Goal: Entertainment & Leisure: Consume media (video, audio)

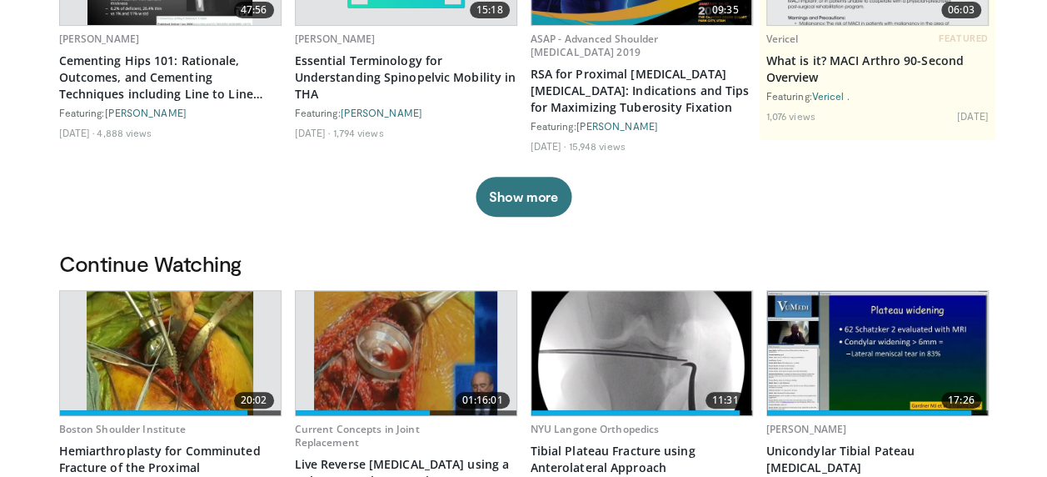
scroll to position [276, 0]
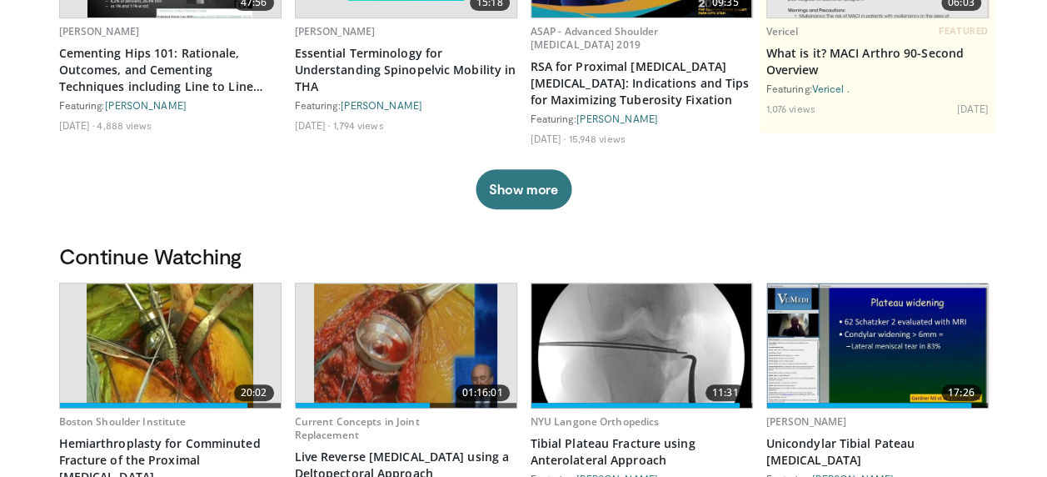
drag, startPoint x: 1043, startPoint y: 164, endPoint x: 1045, endPoint y: 182, distance: 17.6
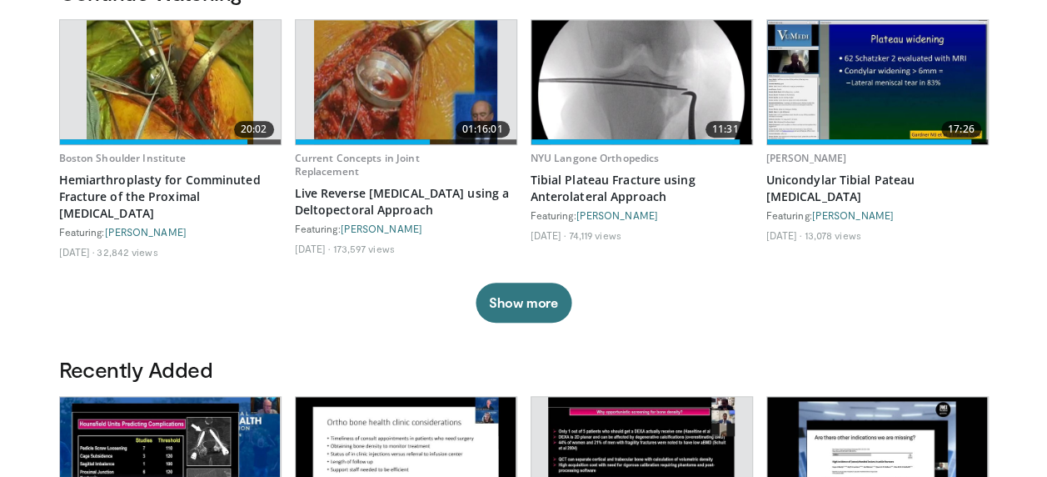
scroll to position [588, 0]
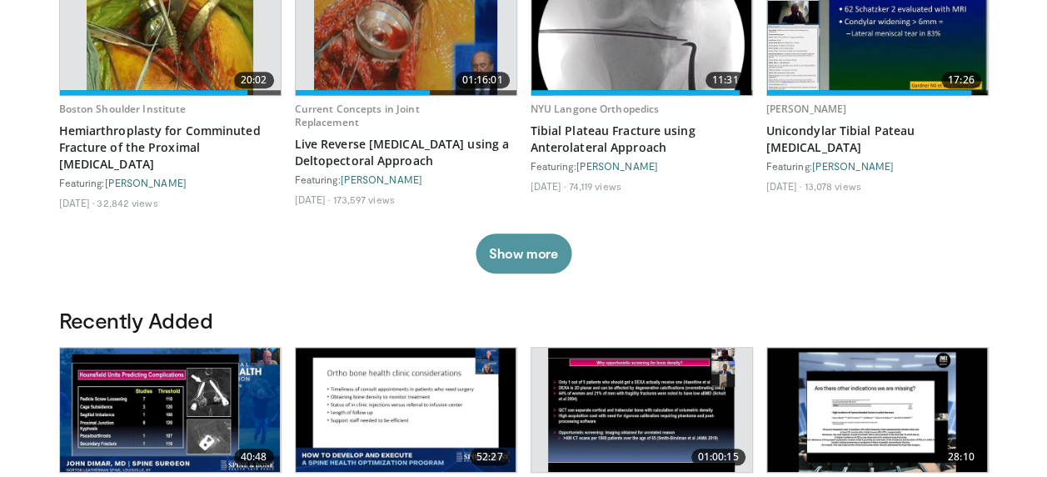
click at [516, 272] on button "Show more" at bounding box center [524, 253] width 96 height 40
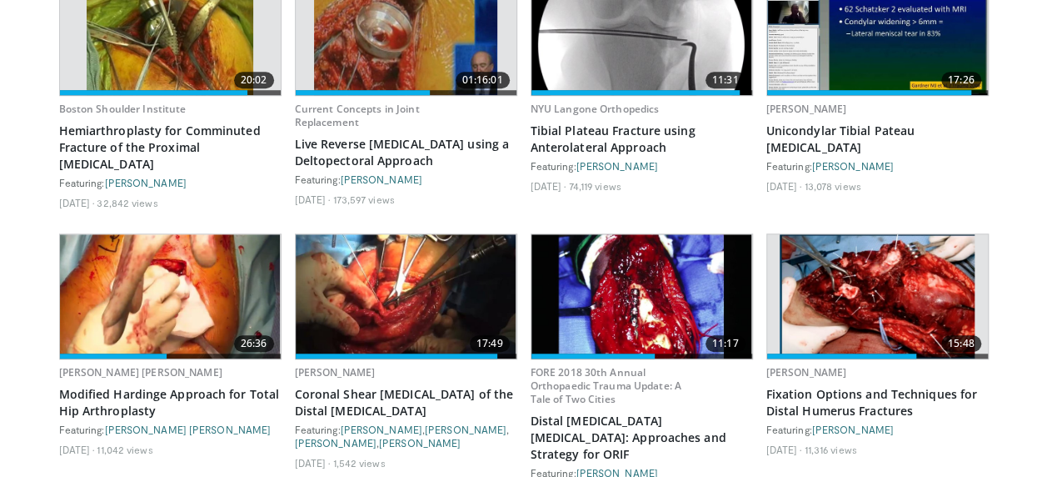
click at [125, 280] on img at bounding box center [170, 296] width 221 height 124
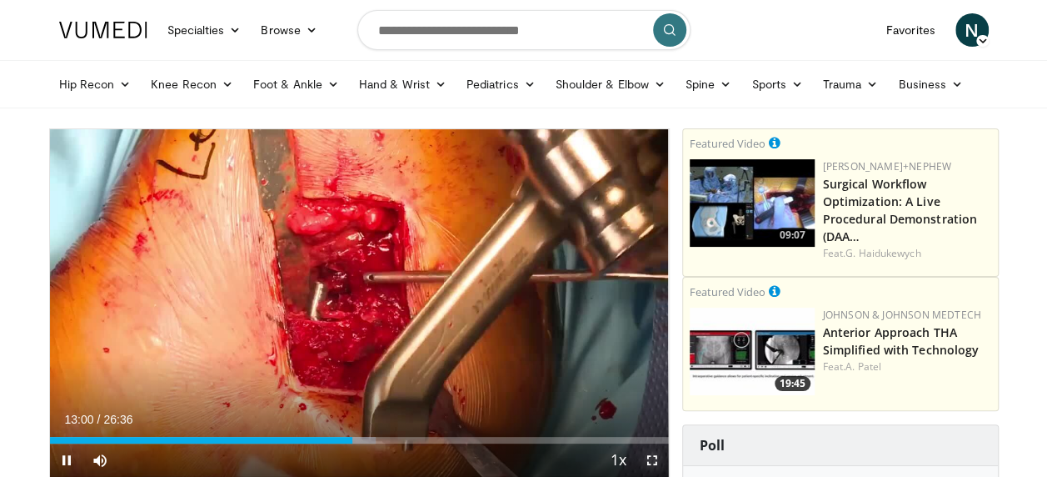
click at [652, 456] on span "Video Player" at bounding box center [652, 459] width 33 height 33
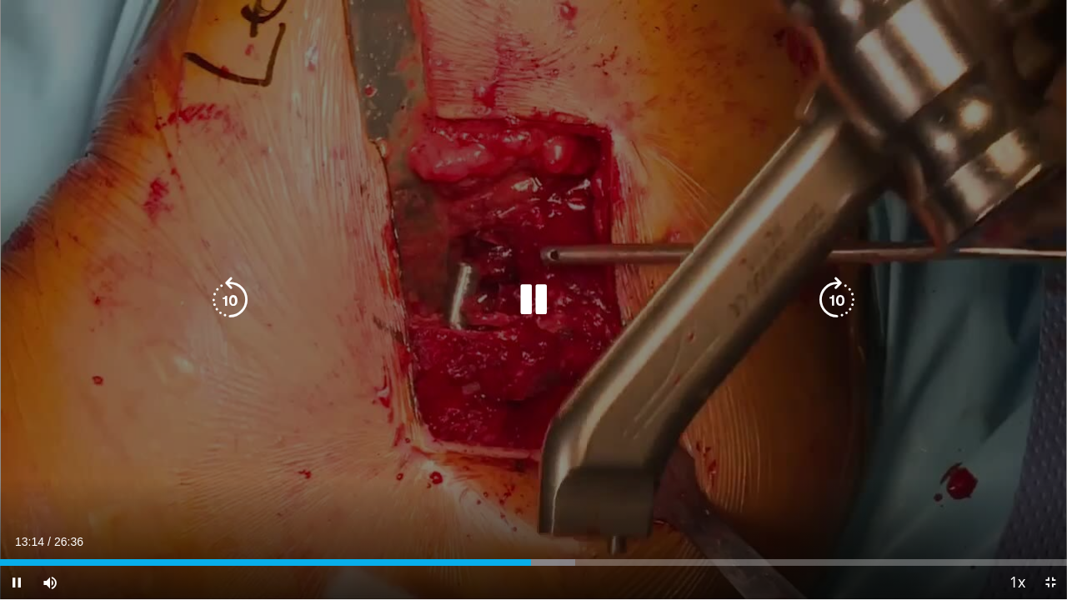
click at [539, 303] on icon "Video Player" at bounding box center [533, 300] width 47 height 47
click at [534, 293] on icon "Video Player" at bounding box center [533, 300] width 47 height 47
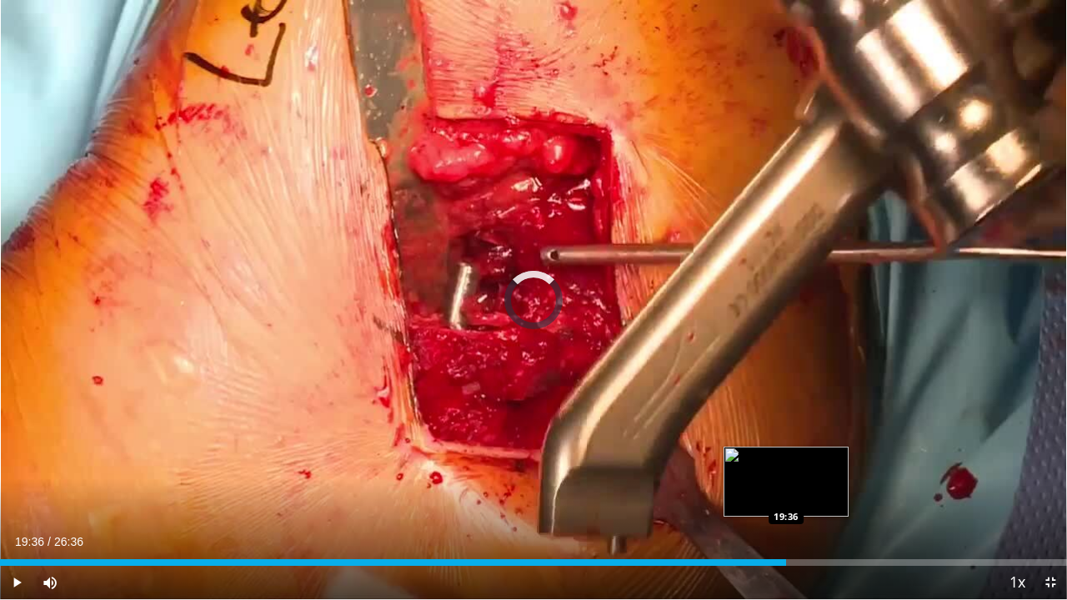
click at [785, 476] on div "Loaded : 62.69% 15:41 19:36" at bounding box center [533, 558] width 1067 height 16
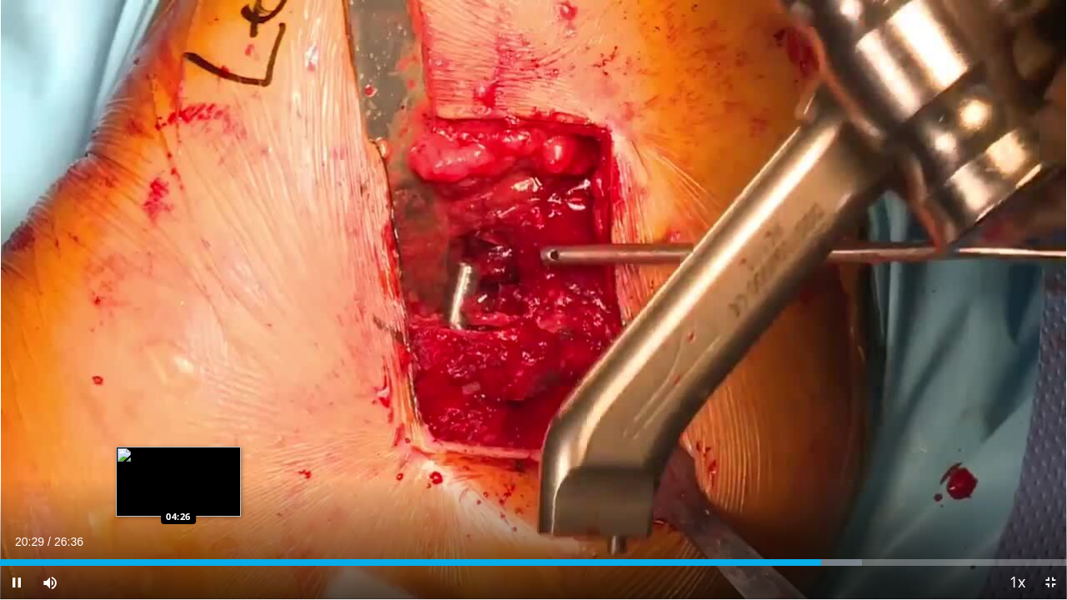
click at [178, 476] on div "Loaded : 80.76% 20:29 04:26" at bounding box center [533, 558] width 1067 height 16
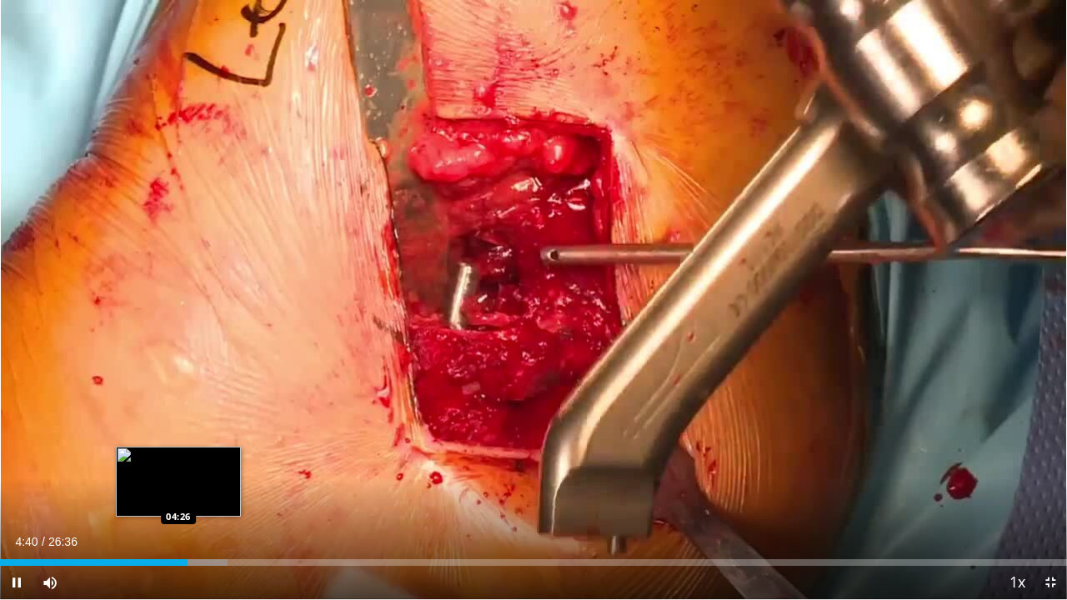
click at [178, 476] on video-js "**********" at bounding box center [533, 300] width 1067 height 600
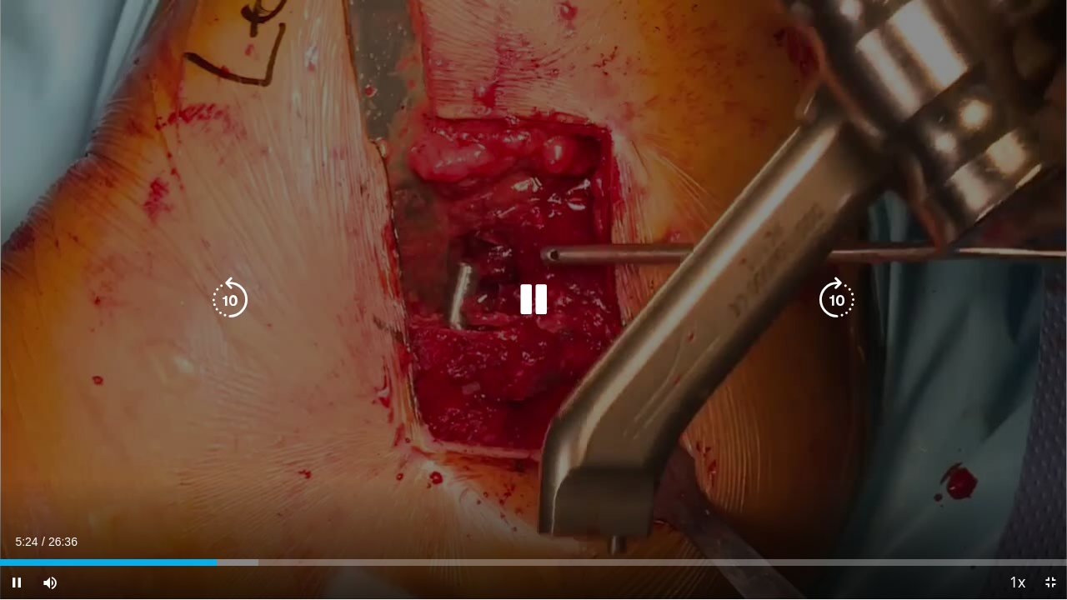
click at [248, 476] on div "10 seconds Tap to unmute" at bounding box center [533, 299] width 1067 height 599
click at [538, 296] on icon "Video Player" at bounding box center [533, 300] width 47 height 47
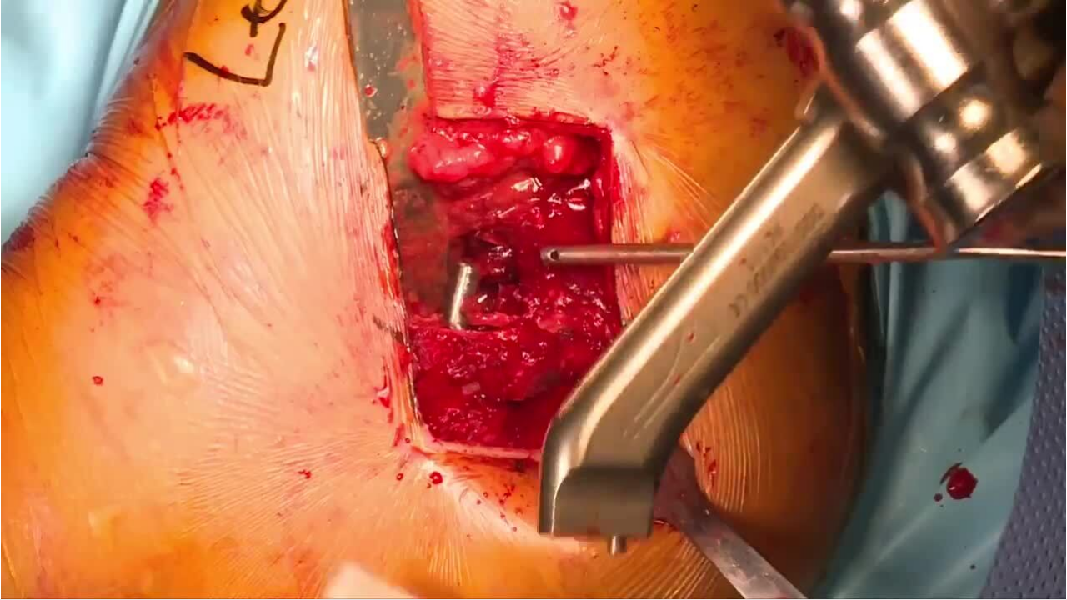
click at [538, 296] on div "10 seconds Tap to unmute" at bounding box center [533, 299] width 1067 height 599
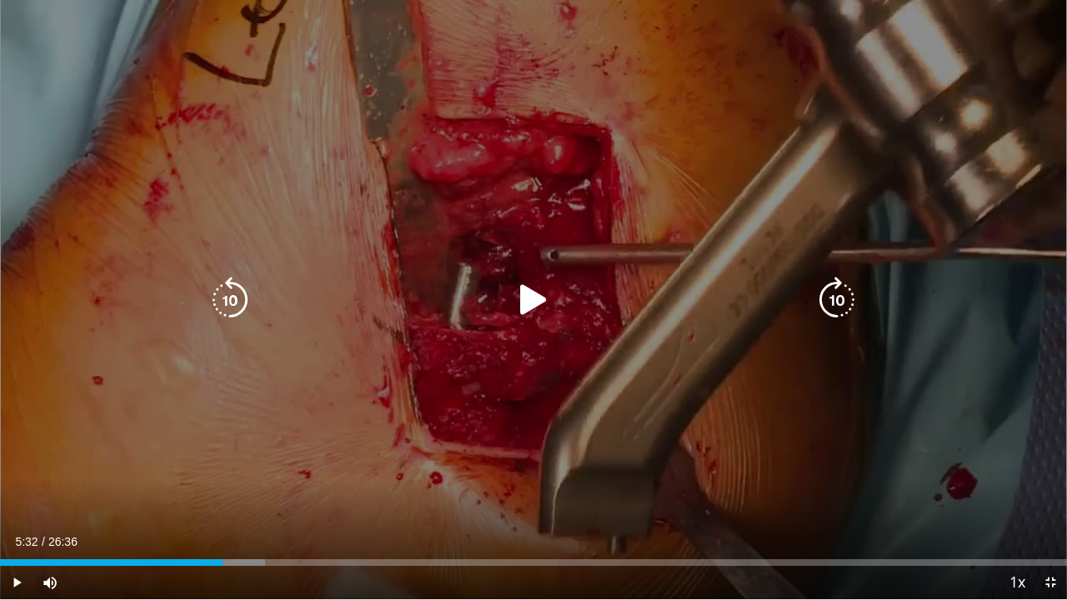
click at [531, 297] on icon "Video Player" at bounding box center [533, 300] width 47 height 47
click at [525, 295] on icon "Video Player" at bounding box center [533, 300] width 47 height 47
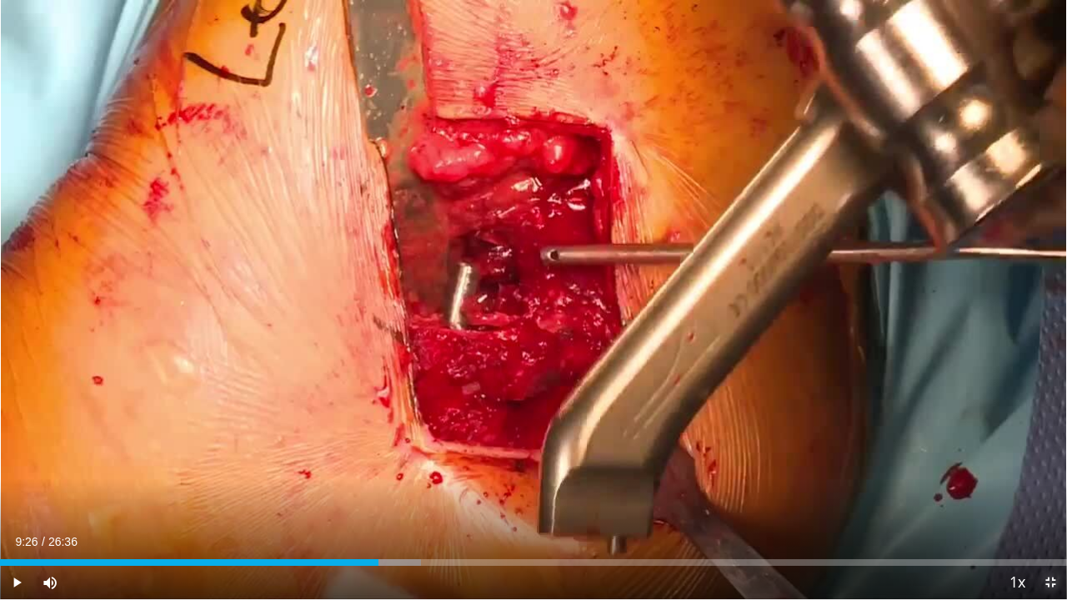
click at [1056, 476] on span "Video Player" at bounding box center [1049, 582] width 33 height 33
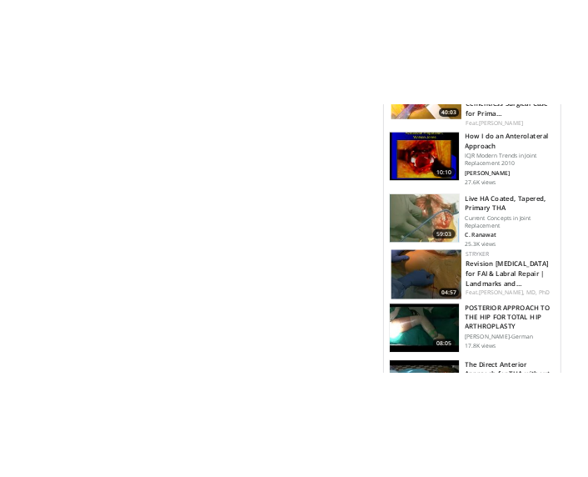
scroll to position [1030, 0]
